Goal: Transaction & Acquisition: Purchase product/service

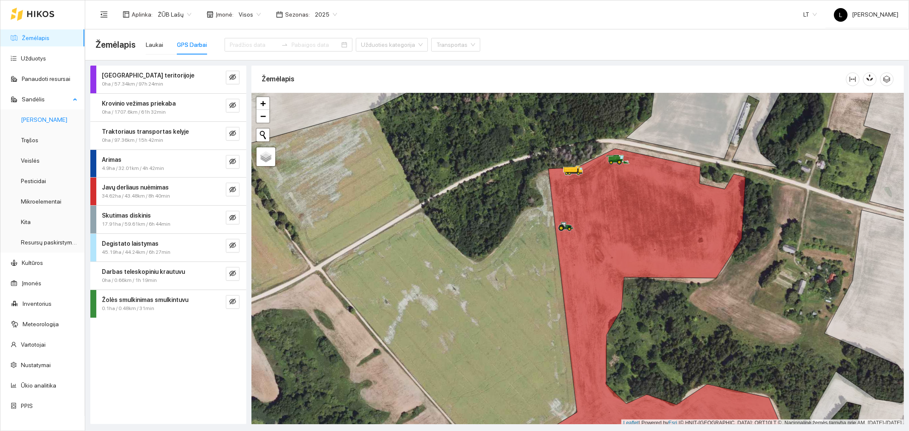
scroll to position [2, 0]
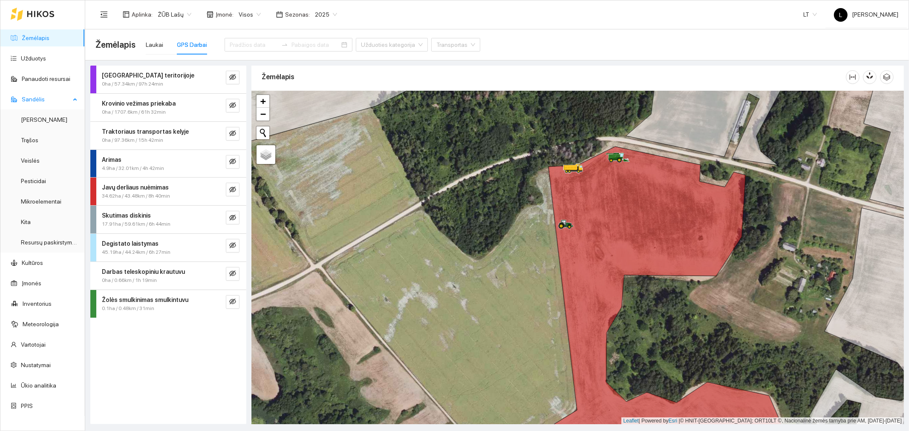
click at [36, 95] on span "Sandėlis" at bounding box center [46, 99] width 49 height 17
click at [43, 104] on span "Sandėlis" at bounding box center [46, 99] width 49 height 17
click at [38, 142] on link "Trąšos" at bounding box center [29, 140] width 17 height 7
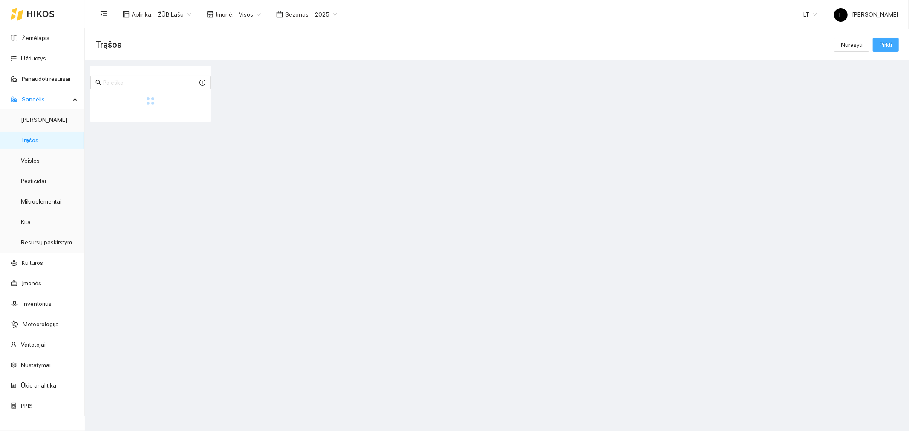
click at [891, 48] on button "Pirkti" at bounding box center [886, 45] width 26 height 14
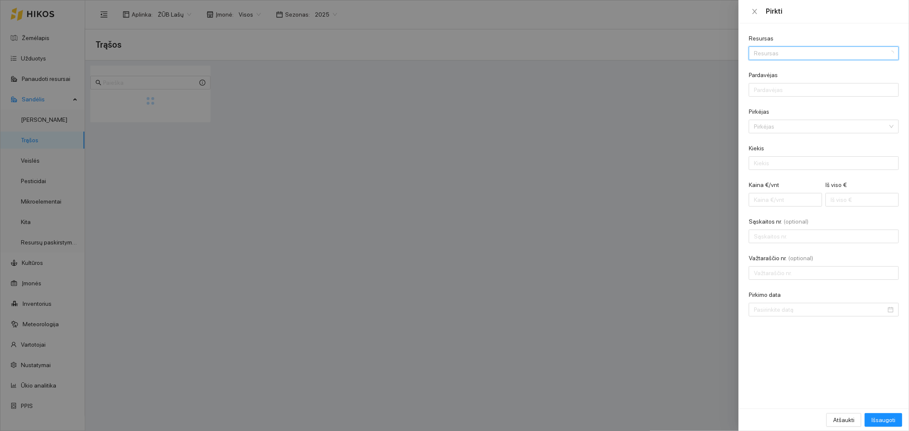
click at [769, 54] on input "Resursas" at bounding box center [821, 53] width 134 height 13
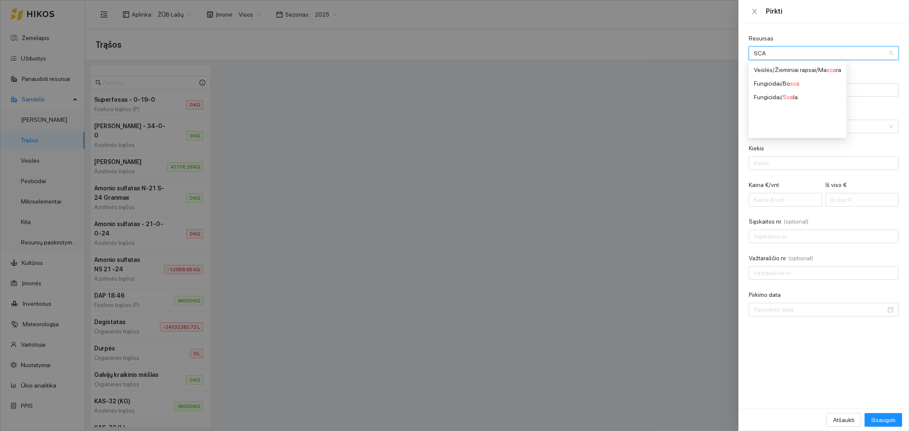
drag, startPoint x: 787, startPoint y: 50, endPoint x: 730, endPoint y: 41, distance: 57.9
click at [730, 41] on div "Pirkti Resursas SCA Resursas Pardavėjas Pirkėjas Pirkėjas Kiekis Kaina €/vnt Iš…" at bounding box center [454, 215] width 909 height 431
type input "DAP"
click at [832, 82] on div "Fosforo trąšos (P) / DAP 18:46" at bounding box center [799, 83] width 91 height 9
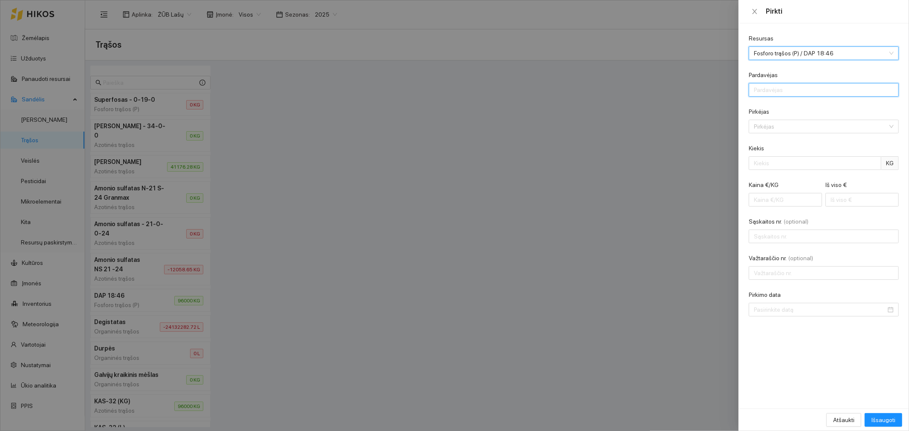
click at [812, 93] on input "Pardavėjas" at bounding box center [824, 90] width 150 height 14
type input "SCANDAGRA, UAB"
click at [790, 121] on input "Pirkėjas" at bounding box center [821, 126] width 134 height 13
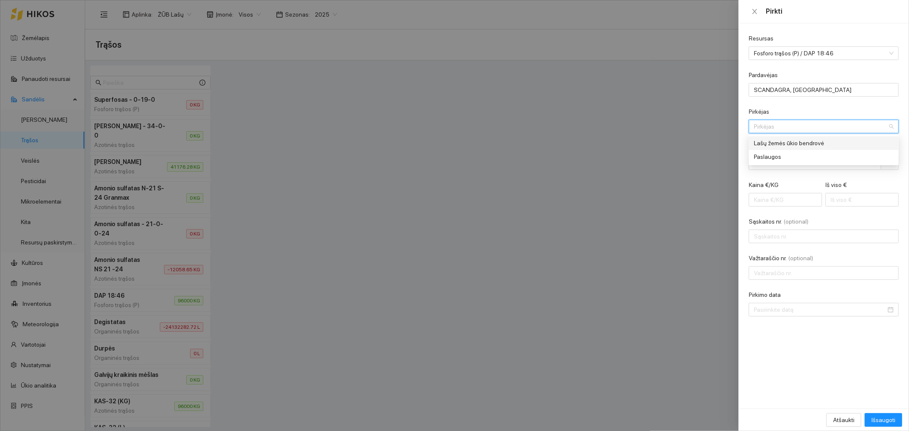
click at [793, 143] on div "Lašų žemės ūkio bendrovė" at bounding box center [818, 143] width 128 height 9
click at [795, 163] on input "Kiekis" at bounding box center [815, 163] width 133 height 14
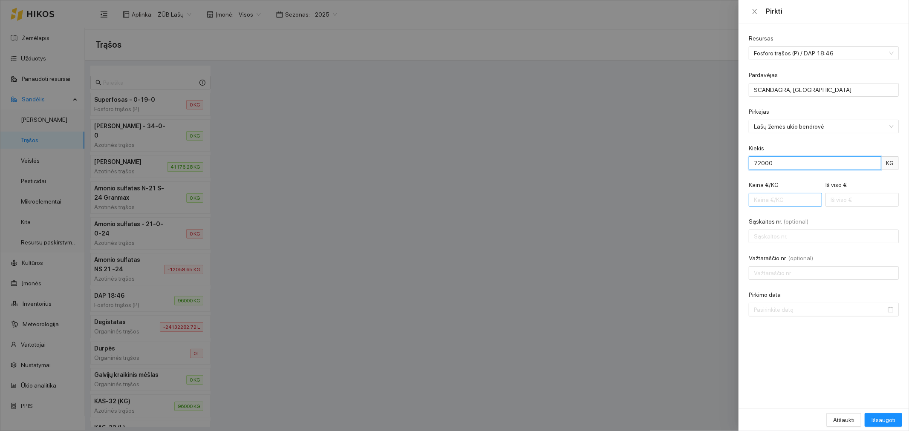
type input "72000"
click at [779, 202] on input "Kaina €/KG" at bounding box center [785, 200] width 73 height 14
type input "0"
type input "0.00"
type input "0.7"
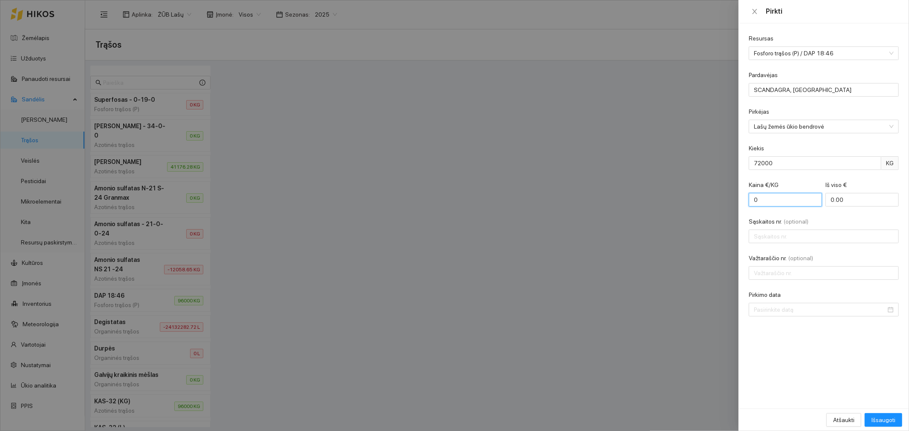
type input "50400.00"
type input "0.700"
click at [790, 235] on input "Sąskaitos nr. (optional)" at bounding box center [824, 237] width 150 height 14
type input "SCAA84422"
click at [792, 318] on div "Resursas Fosforo trąšos (P) / DAP 18:46 Pardavėjas SCANDAGRA, UAB Pirkėjas Lašų…" at bounding box center [824, 215] width 171 height 385
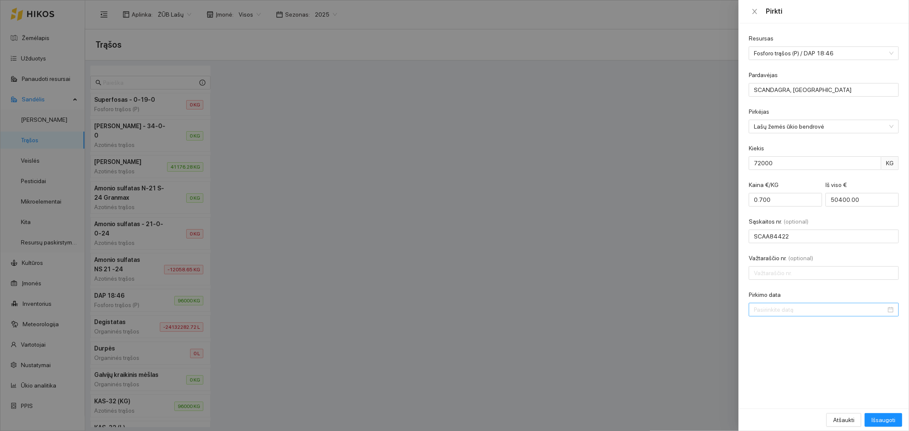
click at [790, 310] on input "Pirkimo data" at bounding box center [820, 309] width 132 height 9
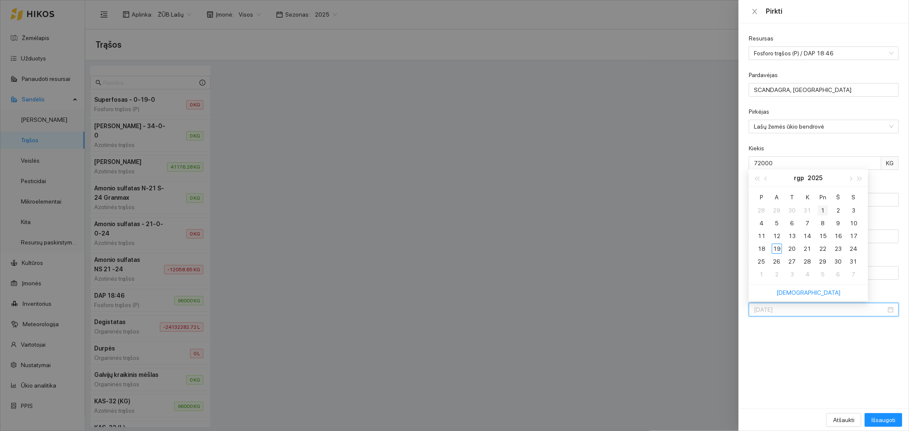
type input "2025-08-01"
click at [821, 211] on div "1" at bounding box center [823, 210] width 10 height 10
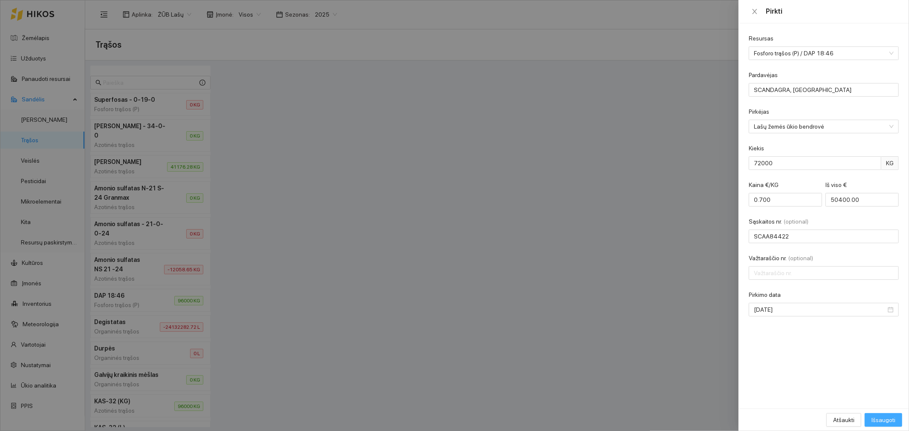
click at [887, 420] on span "Išsaugoti" at bounding box center [884, 420] width 24 height 9
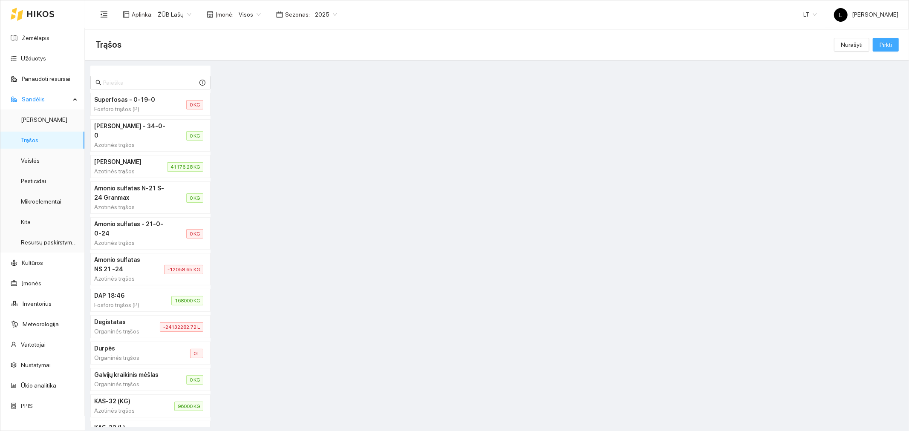
click at [880, 40] on span "Pirkti" at bounding box center [886, 44] width 12 height 9
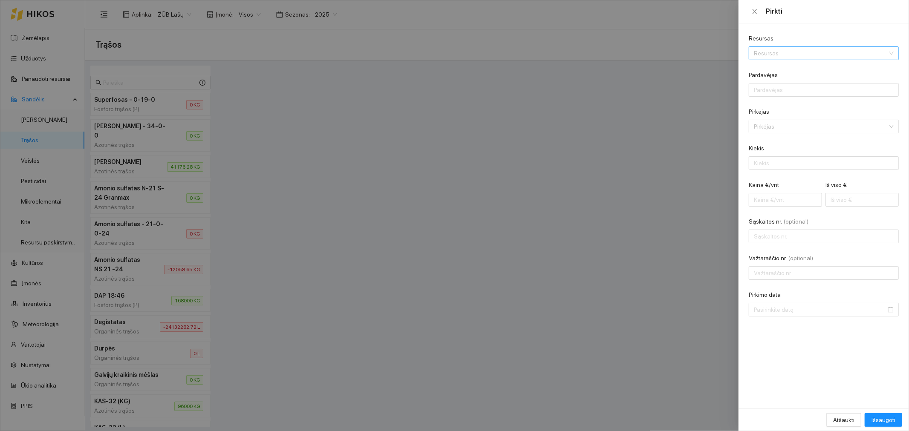
click at [823, 52] on input "Resursas" at bounding box center [821, 53] width 134 height 13
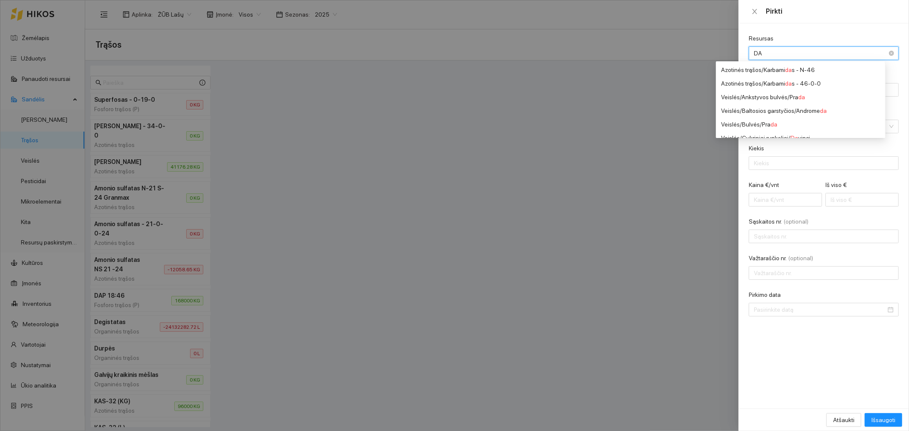
type input "DAP"
click at [808, 84] on span "DAP" at bounding box center [807, 83] width 12 height 7
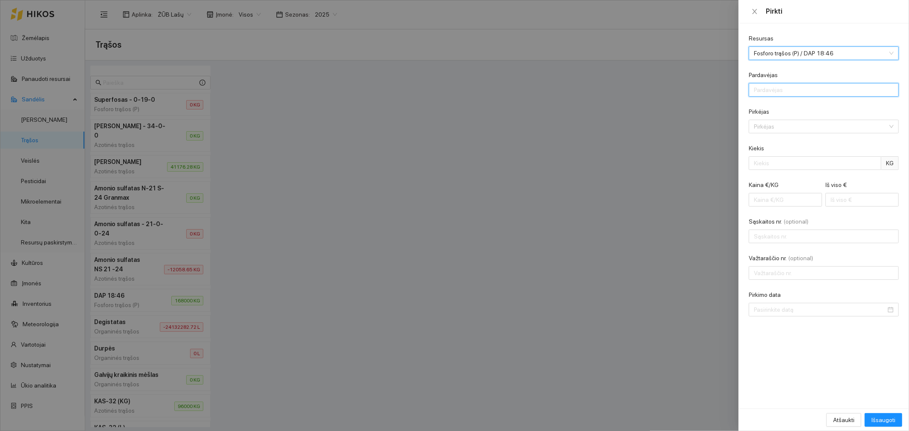
click at [787, 92] on input "Pardavėjas" at bounding box center [824, 90] width 150 height 14
type input "SCANDAGRA, UAB"
click at [781, 125] on input "Pirkėjas" at bounding box center [821, 126] width 134 height 13
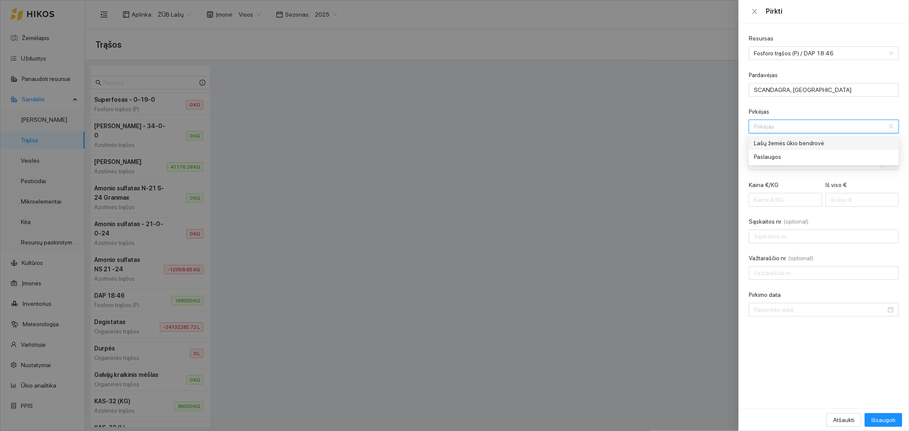
click at [786, 147] on div "Lašų žemės ūkio bendrovė" at bounding box center [818, 143] width 128 height 9
click at [791, 166] on input "Kiekis" at bounding box center [815, 163] width 133 height 14
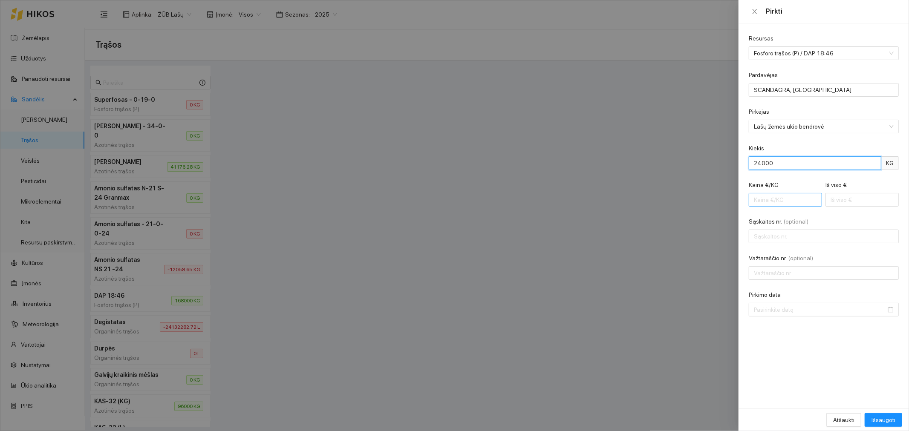
type input "24000"
click at [755, 205] on input "Kaina €/KG" at bounding box center [785, 200] width 73 height 14
type input "0"
type input "0.00"
type input "0.7"
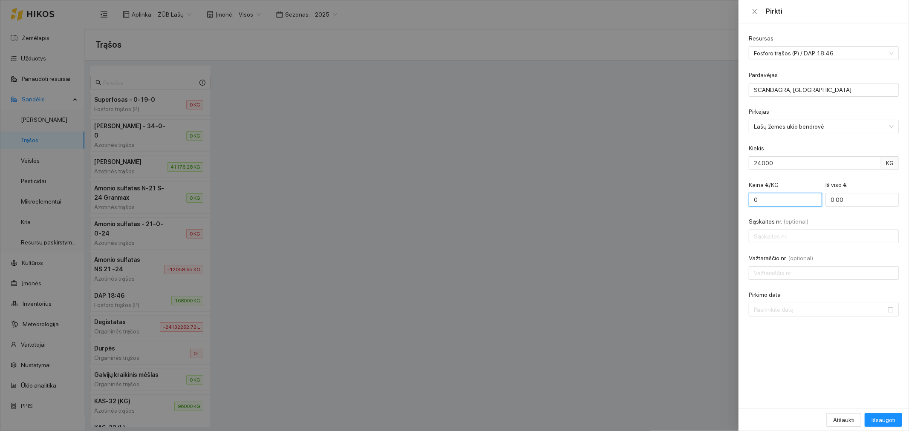
type input "16800.00"
type input "0.700"
click at [768, 242] on input "Sąskaitos nr. (optional)" at bounding box center [824, 237] width 150 height 14
drag, startPoint x: 798, startPoint y: 239, endPoint x: 772, endPoint y: 236, distance: 26.7
click at [772, 236] on input "SCAA71640" at bounding box center [824, 237] width 150 height 14
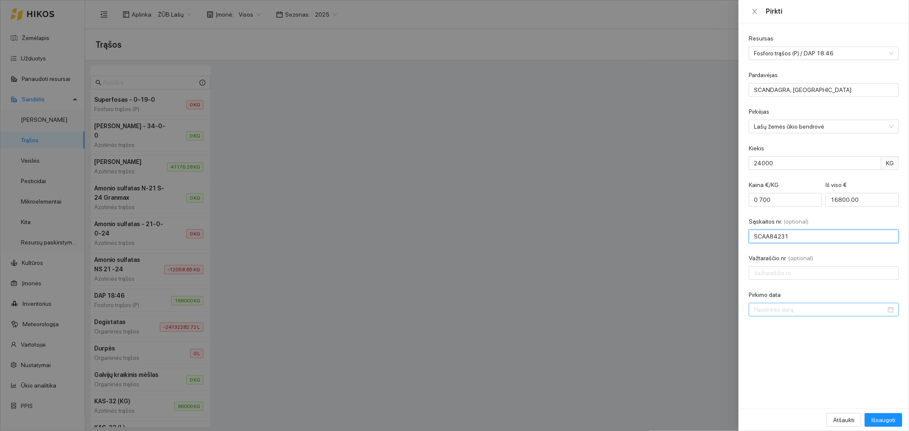
type input "SCAA84231"
click at [782, 312] on input "Pirkimo data" at bounding box center [820, 309] width 132 height 9
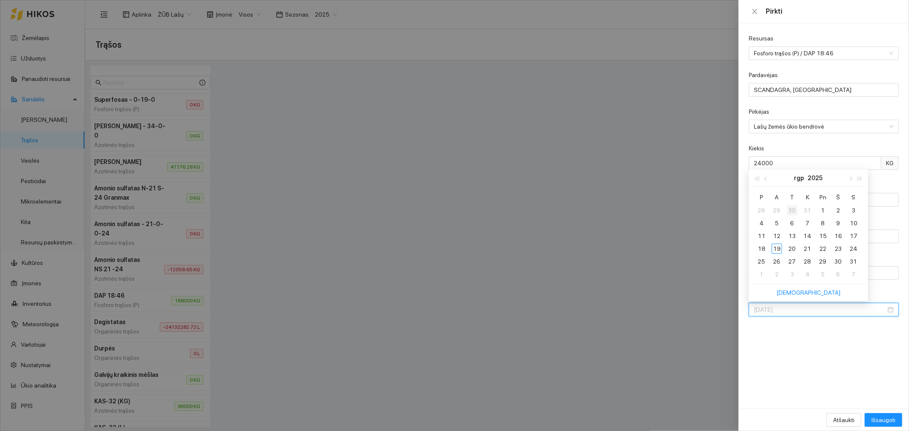
type input "2025-07-30"
click at [794, 210] on div "30" at bounding box center [792, 210] width 10 height 10
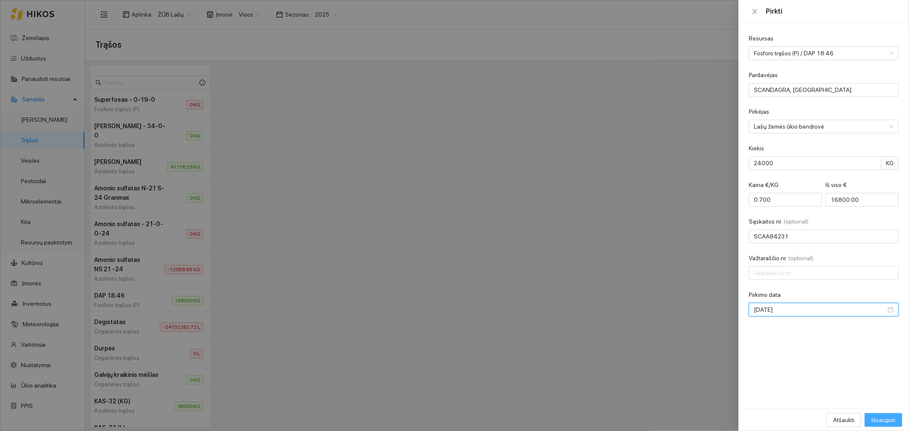
click at [892, 421] on span "Išsaugoti" at bounding box center [884, 420] width 24 height 9
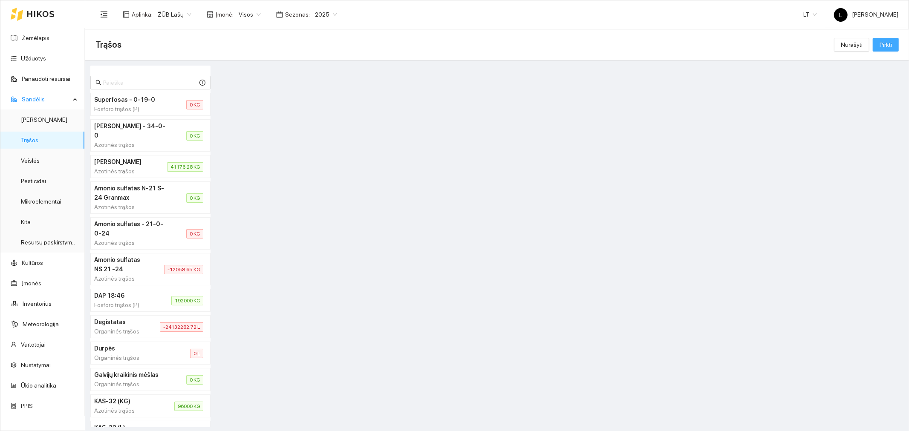
click at [880, 48] on span "Pirkti" at bounding box center [886, 44] width 12 height 9
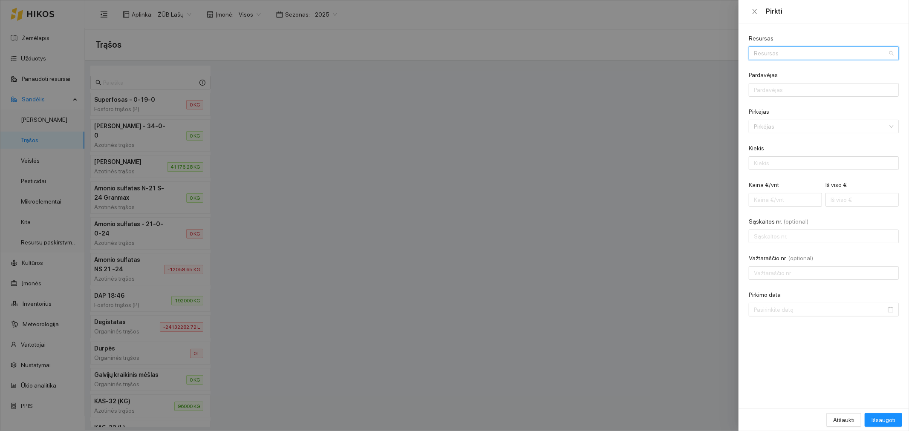
click at [796, 51] on input "Resursas" at bounding box center [821, 53] width 134 height 13
type input "karba"
click at [795, 67] on div "Azotinės trąšos / Karba midas - N-46" at bounding box center [804, 69] width 100 height 9
click at [795, 88] on input "Pardavėjas" at bounding box center [824, 90] width 150 height 14
type input "Agrochema, UAB"
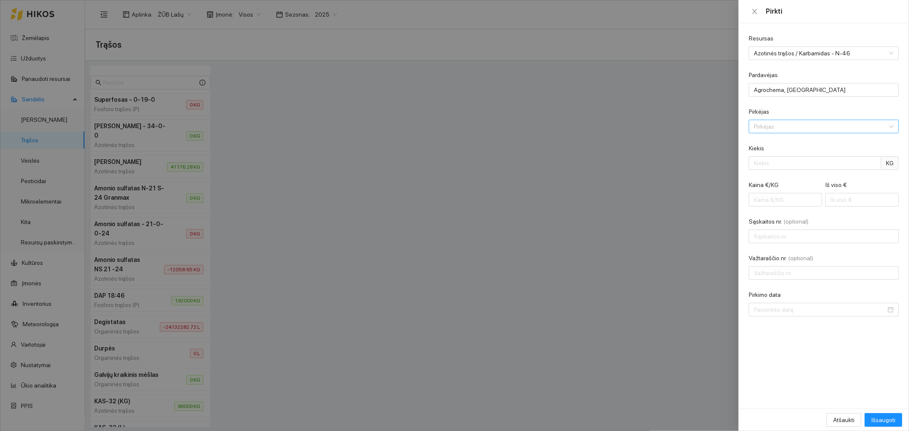
click at [789, 128] on input "Pirkėjas" at bounding box center [821, 126] width 134 height 13
click at [786, 145] on div "Lašų žemės ūkio bendrovė" at bounding box center [818, 143] width 128 height 9
click at [785, 161] on input "Kiekis" at bounding box center [815, 163] width 133 height 14
type input "19554"
click at [781, 201] on input "Kaina €/KG" at bounding box center [785, 200] width 73 height 14
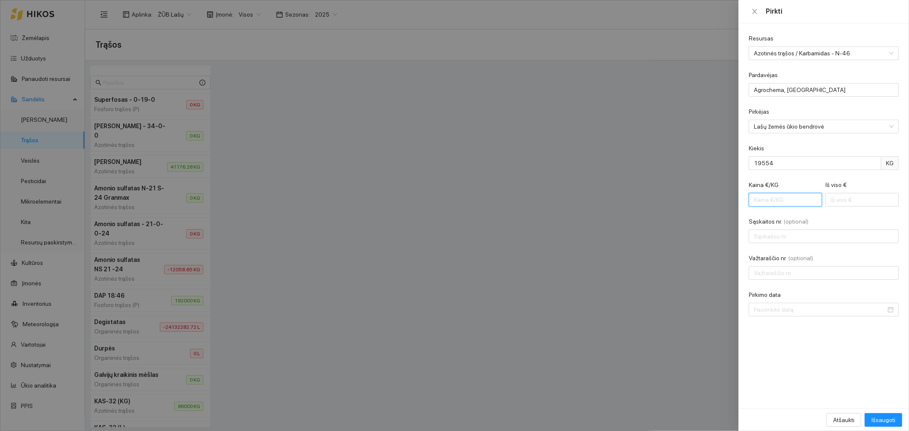
type input "4"
type input "78216.00"
type input "40"
type input "782160.00"
type input "4"
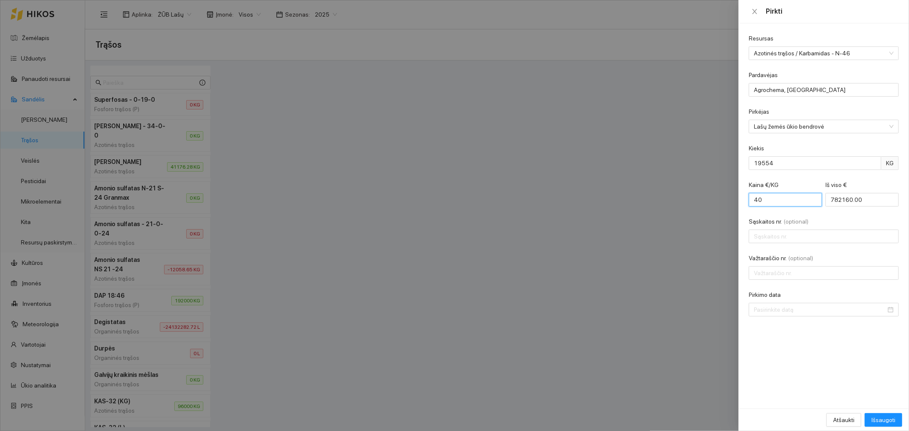
type input "78216.00"
type input "0.00"
type input "0.04"
type input "782.16"
type input "0.04"
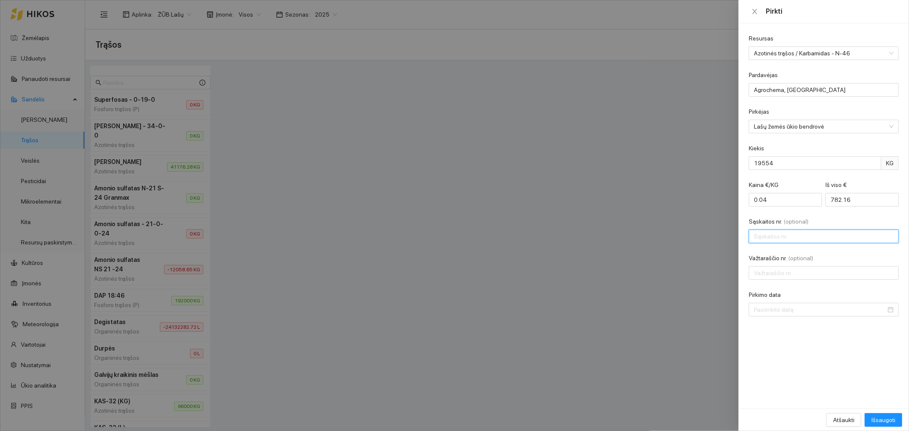
click at [807, 237] on input "Sąskaitos nr. (optional)" at bounding box center [824, 237] width 150 height 14
type input "AGR00013428"
click at [787, 305] on div at bounding box center [824, 310] width 150 height 14
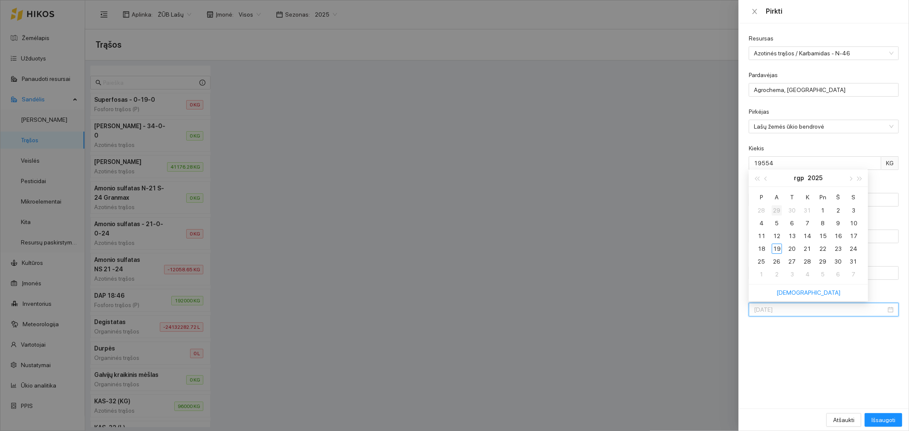
type input "2025-07-29"
click at [778, 208] on div "29" at bounding box center [777, 210] width 10 height 10
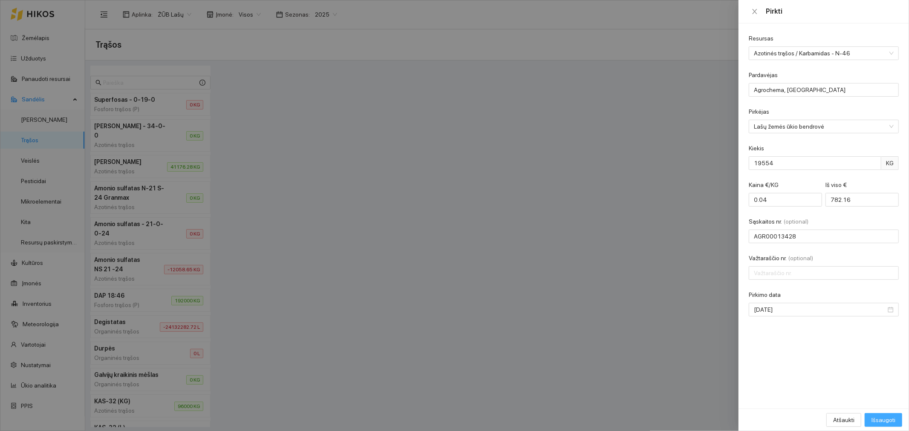
click at [883, 418] on span "Išsaugoti" at bounding box center [884, 420] width 24 height 9
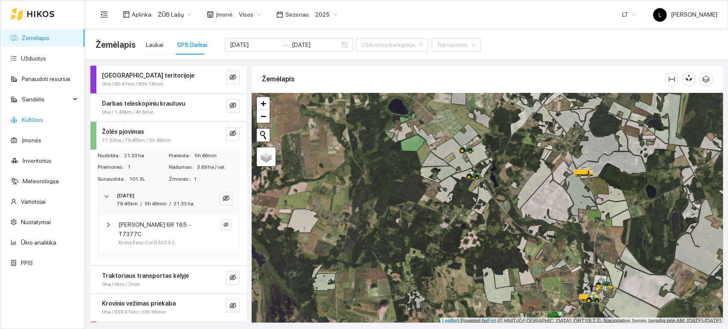
click at [43, 117] on link "Kultūros" at bounding box center [32, 119] width 21 height 7
